Goal: Information Seeking & Learning: Check status

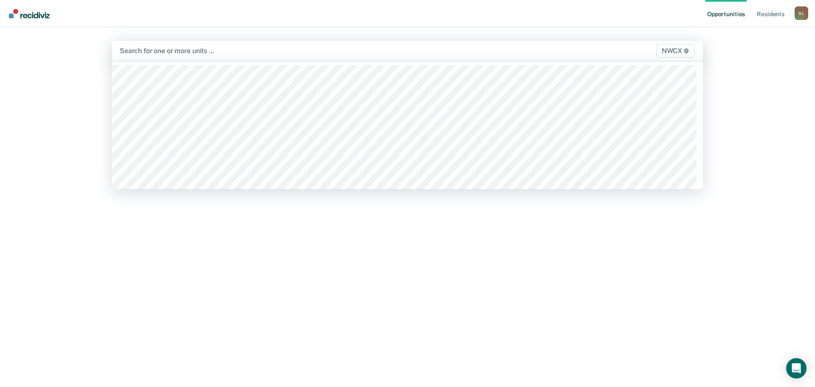
click at [394, 54] on span "NWCX" at bounding box center [675, 51] width 38 height 14
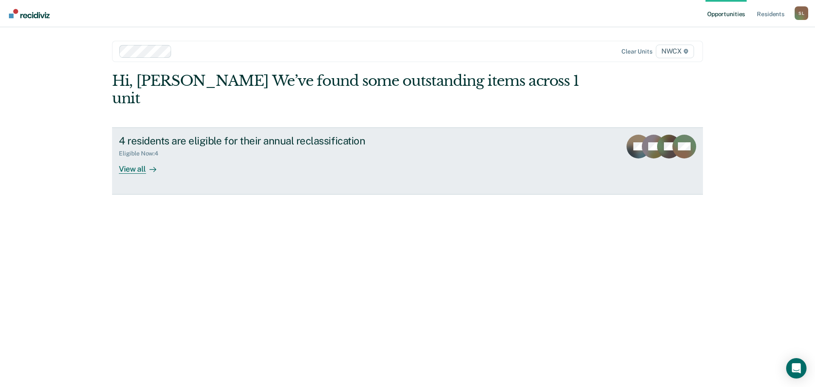
click at [131, 157] on div "View all" at bounding box center [143, 165] width 48 height 17
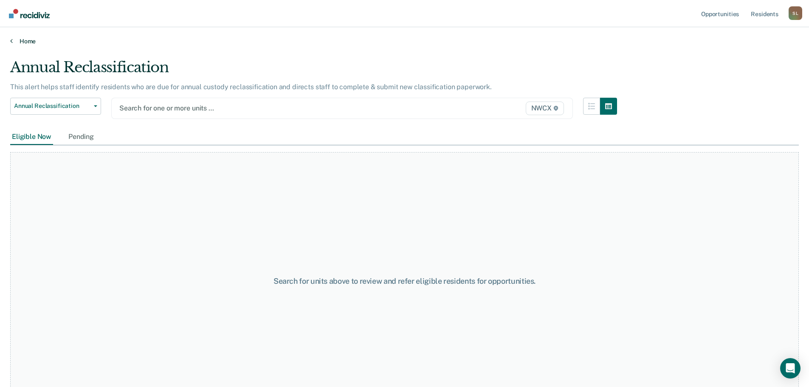
click at [31, 40] on link "Home" at bounding box center [404, 41] width 788 height 8
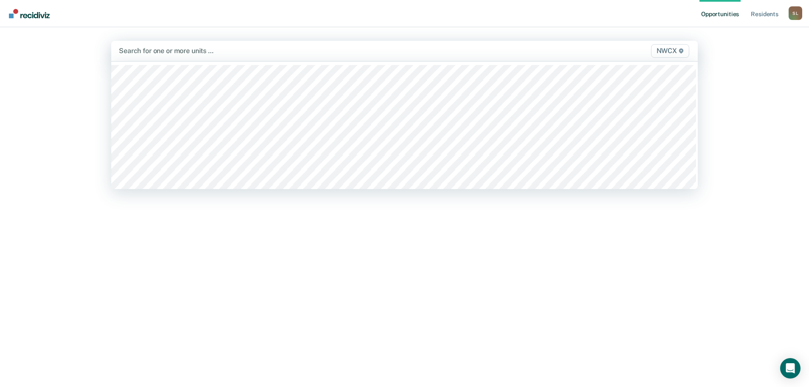
click at [394, 51] on span "NWCX" at bounding box center [670, 51] width 38 height 14
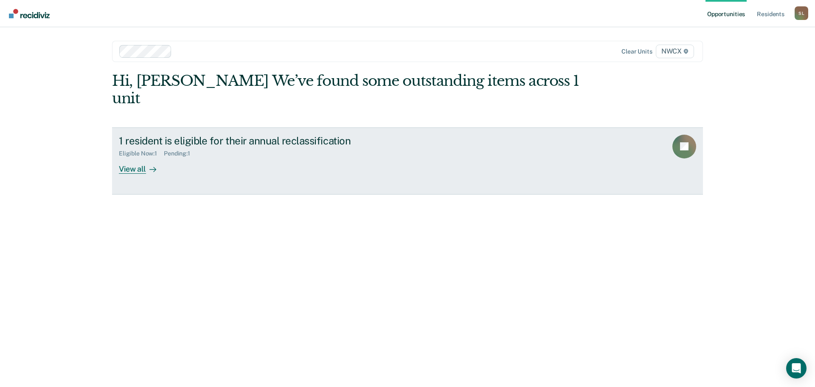
click at [134, 157] on div "View all" at bounding box center [143, 165] width 48 height 17
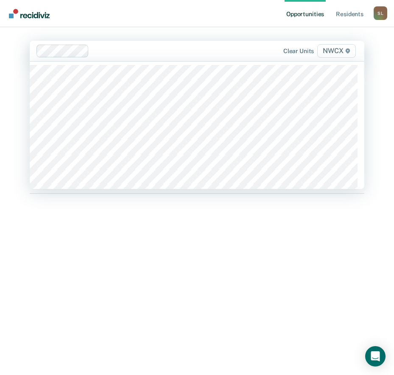
click at [334, 50] on span "NWCX" at bounding box center [336, 51] width 38 height 14
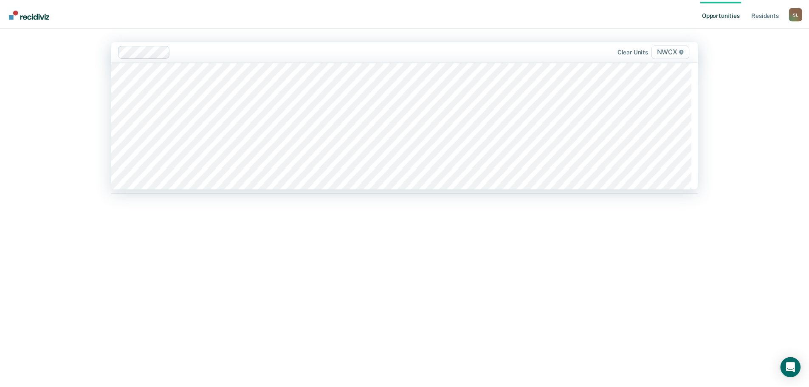
scroll to position [3141, 0]
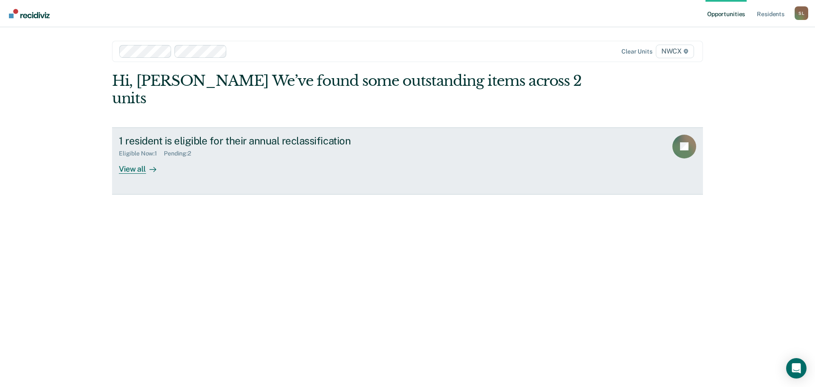
click at [133, 157] on div "View all" at bounding box center [143, 165] width 48 height 17
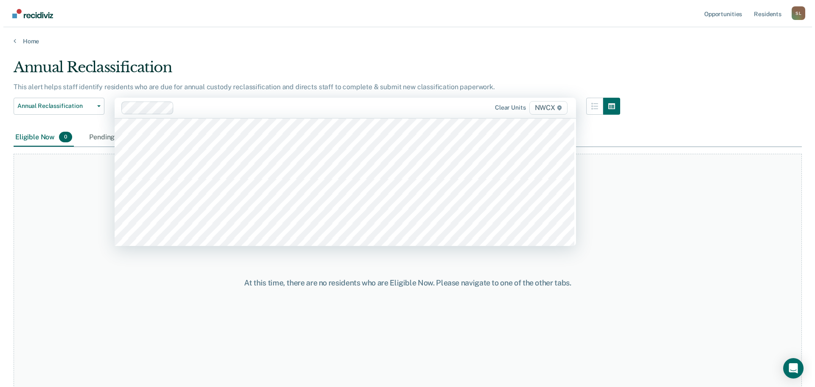
scroll to position [3098, 0]
